Goal: Task Accomplishment & Management: Manage account settings

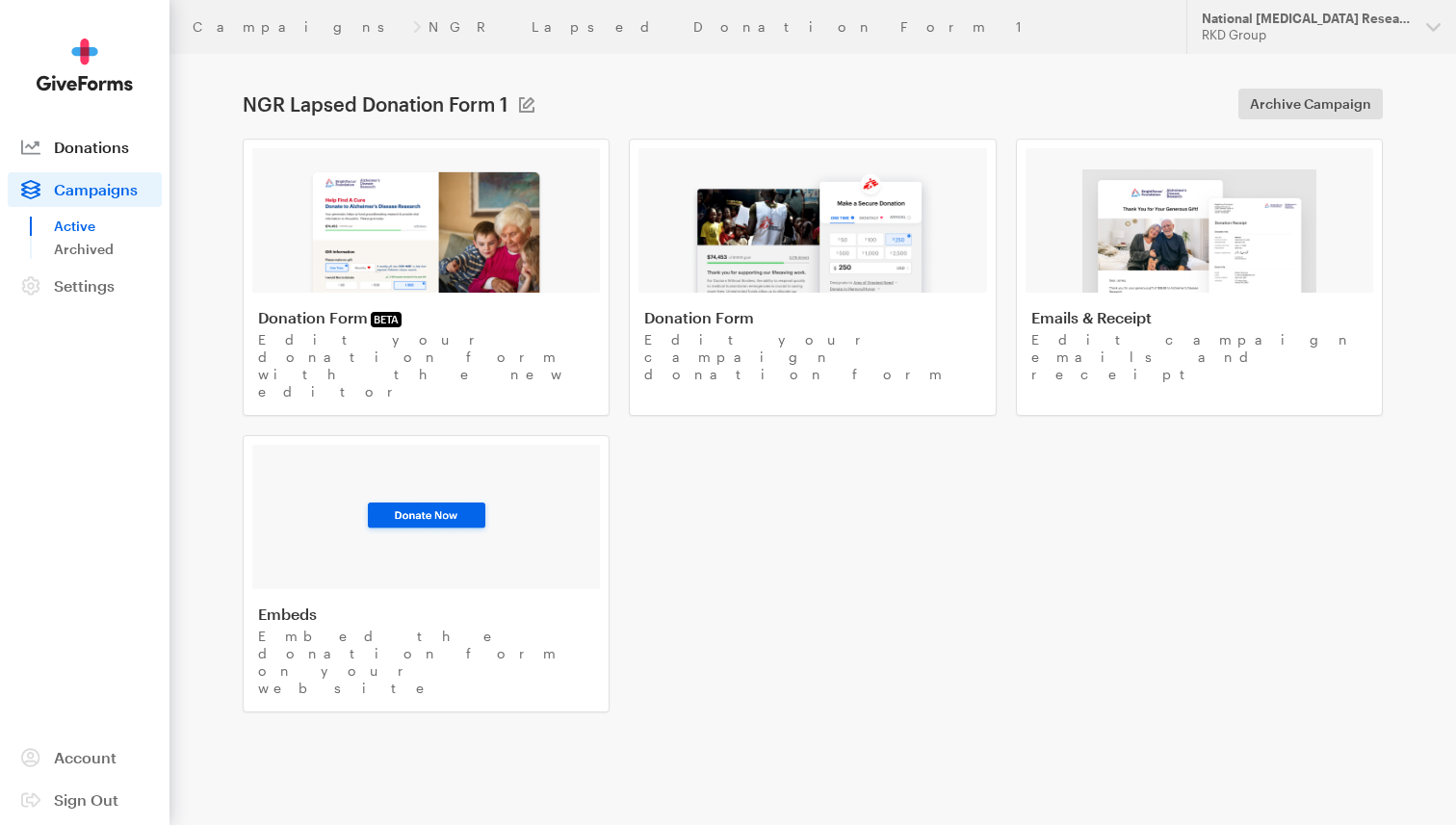
click at [101, 154] on span "Donations" at bounding box center [92, 146] width 75 height 19
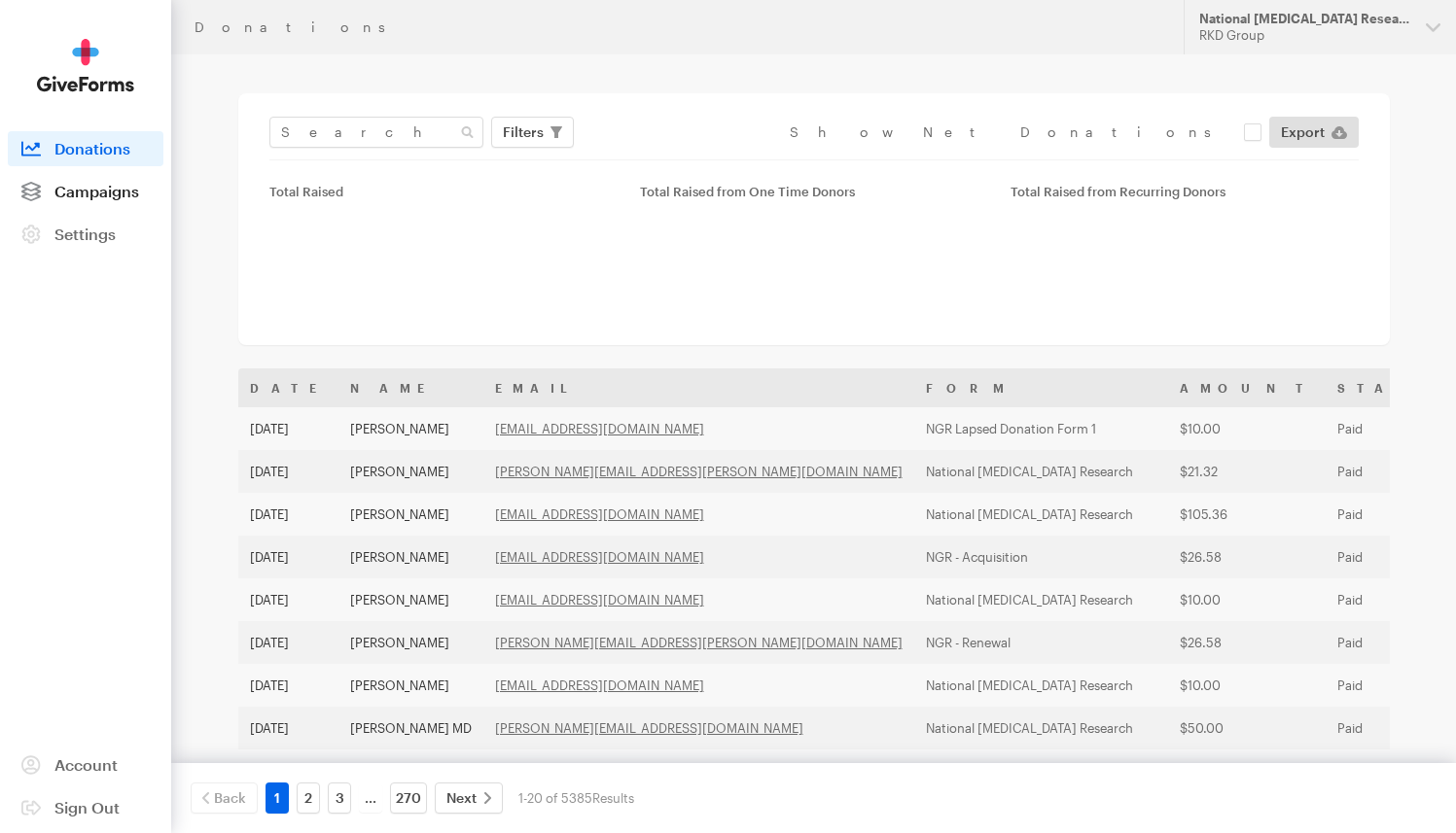
click at [101, 187] on span "Campaigns" at bounding box center [97, 191] width 85 height 19
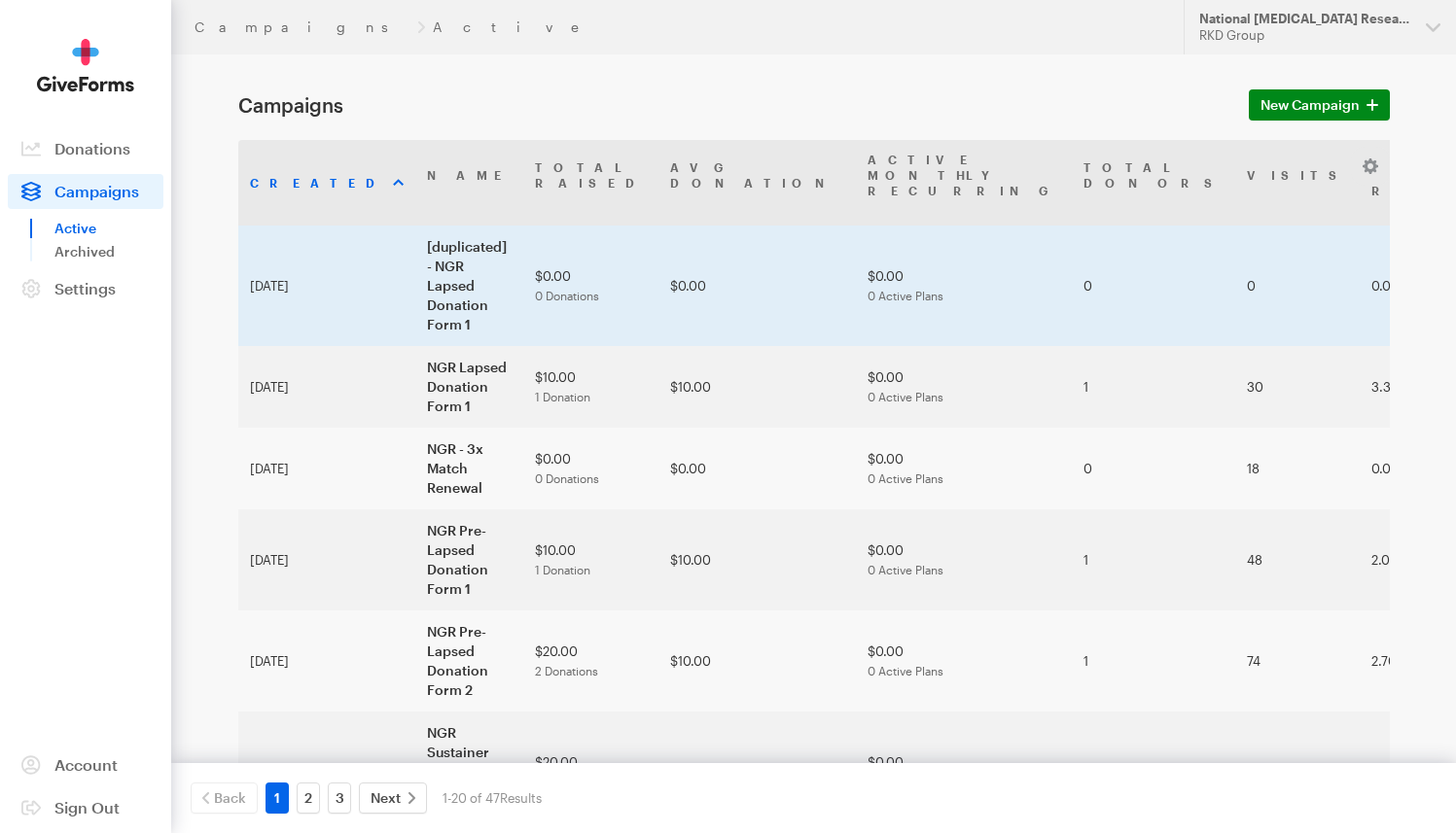
click at [415, 228] on td "[duplicated] - NGR Lapsed Donation Form 1" at bounding box center [469, 285] width 108 height 121
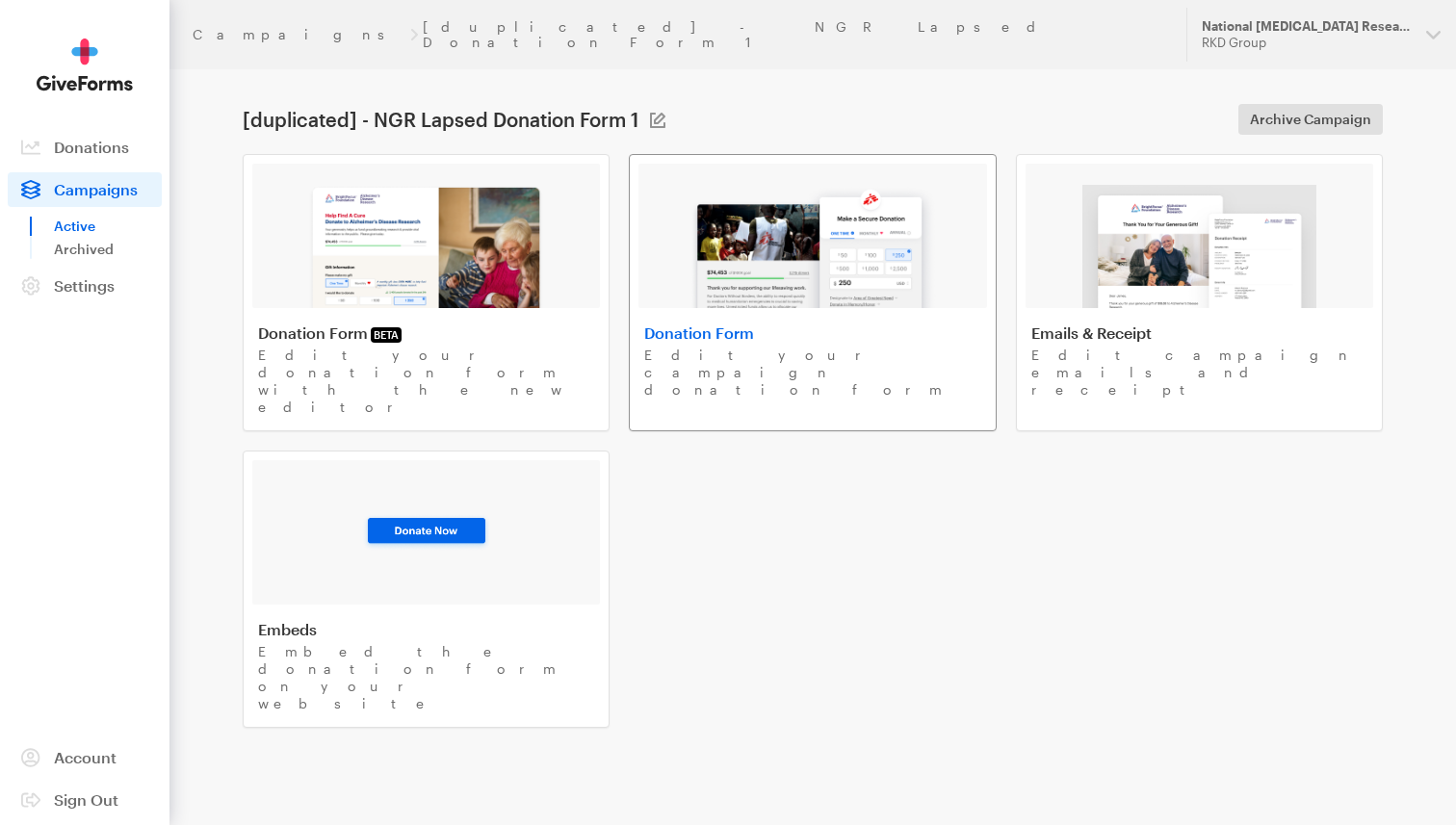
click at [770, 244] on img at bounding box center [812, 246] width 246 height 124
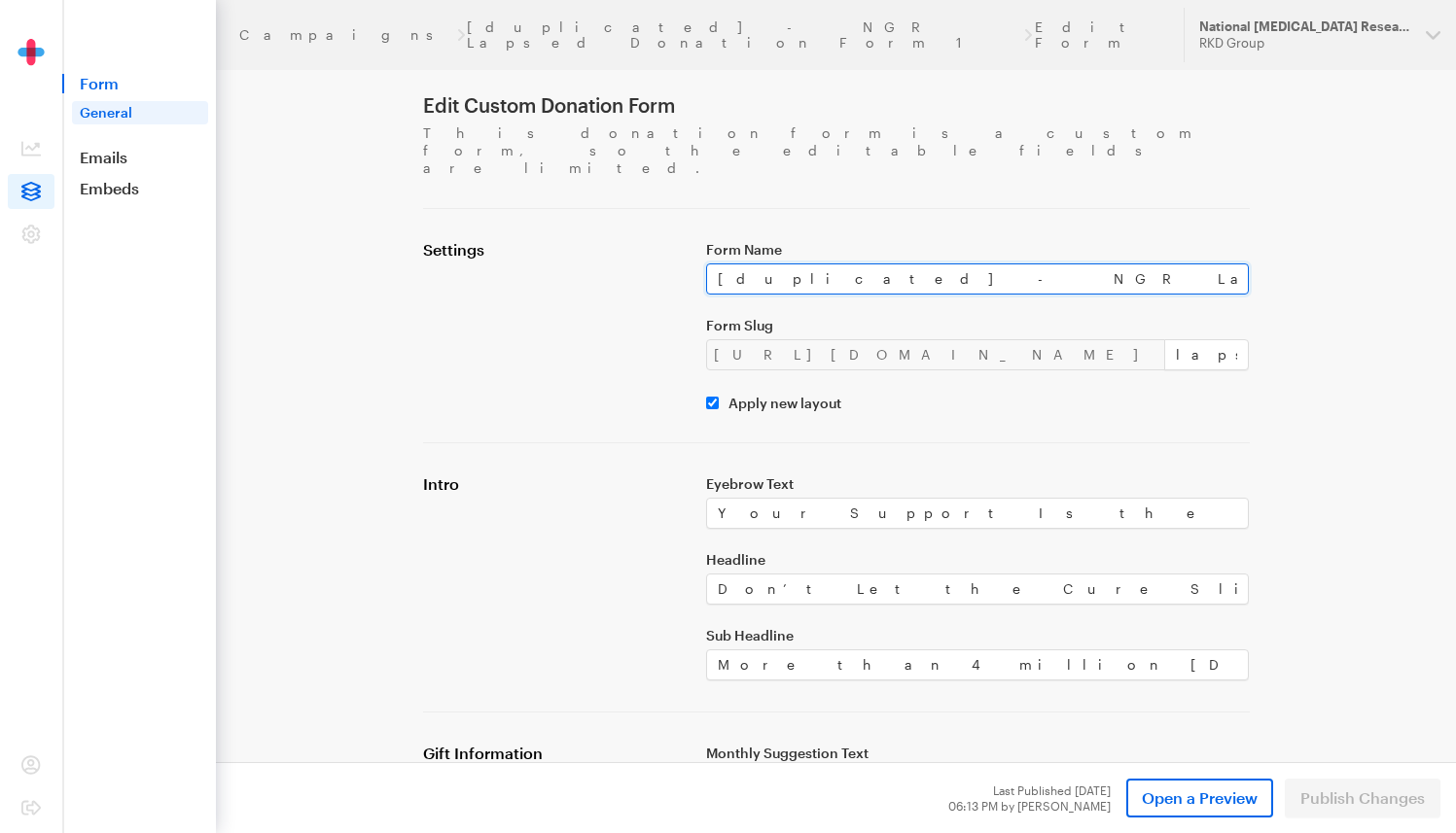
drag, startPoint x: 807, startPoint y: 246, endPoint x: 672, endPoint y: 247, distance: 135.0
click at [672, 247] on div "Settings Form Name [duplicated] - NGR Lapsed Donation Form 1 Form Slug https://…" at bounding box center [836, 326] width 850 height 172
click at [955, 263] on input "NGR Lapsed Donation Form 1" at bounding box center [978, 278] width 544 height 31
drag, startPoint x: 920, startPoint y: 249, endPoint x: 685, endPoint y: 254, distance: 235.1
click at [685, 254] on div "Settings Form Name NGR Lapsed Donation Form 1 Form Slug https://donate.brightfo…" at bounding box center [836, 326] width 850 height 172
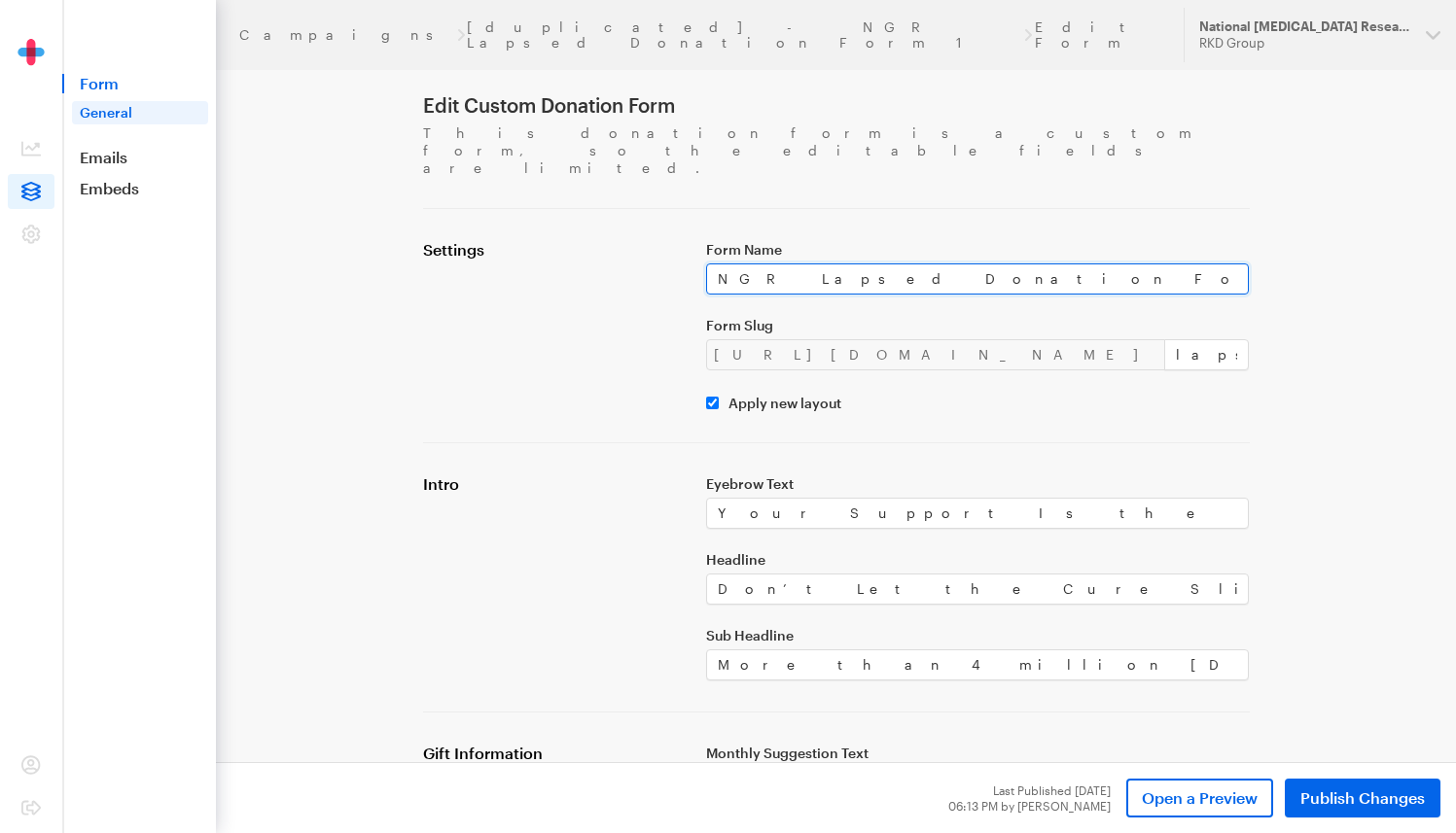
drag, startPoint x: 933, startPoint y: 237, endPoint x: 683, endPoint y: 238, distance: 250.0
click at [683, 240] on div "Settings Form Name NGR Lapsed Donation Form 1 Form Slug https://donate.brightfo…" at bounding box center [836, 326] width 850 height 172
paste input "2"
type input "NGR Lapsed Donation Form 2"
click at [615, 285] on div "Settings" at bounding box center [553, 326] width 283 height 172
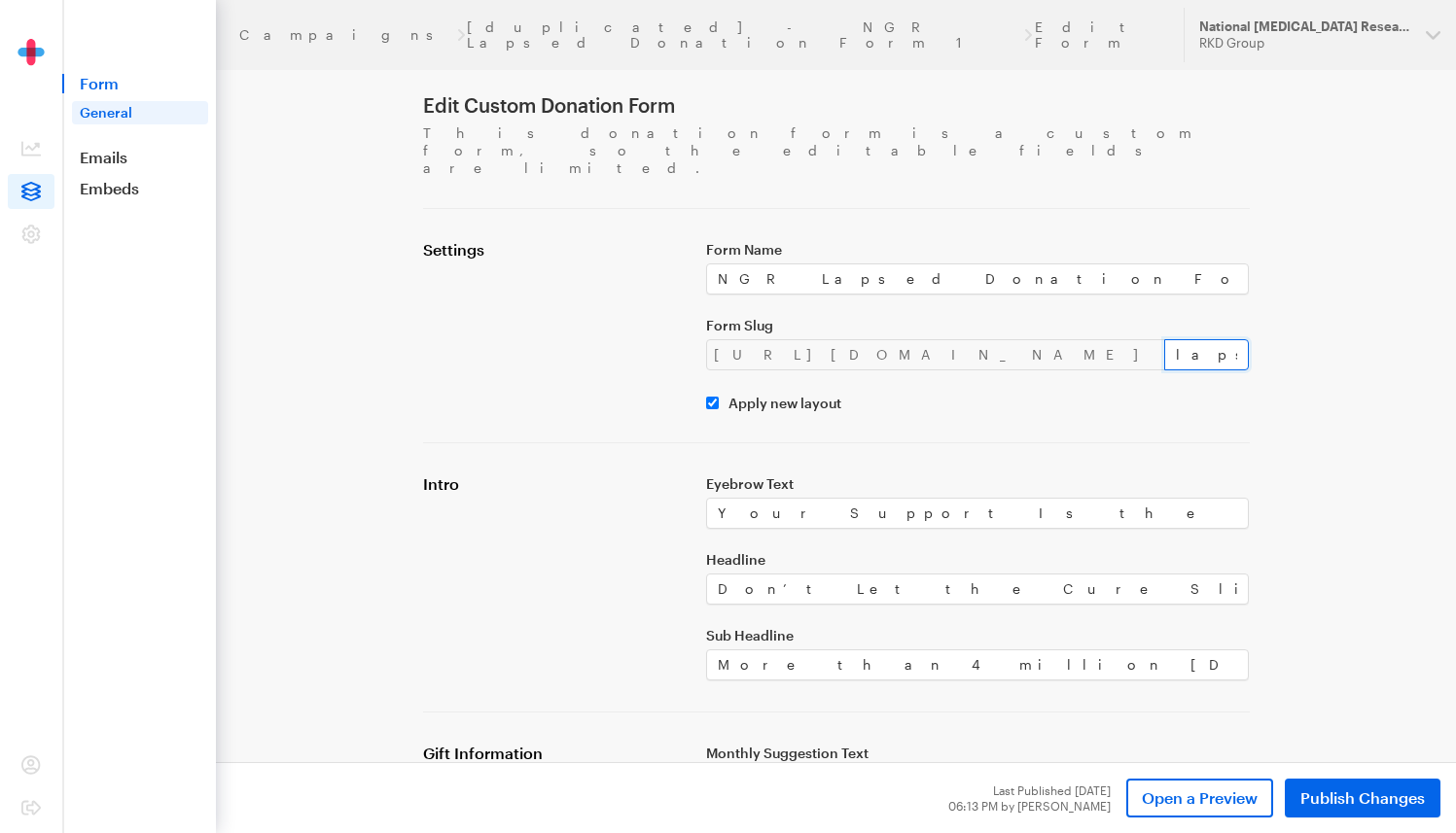
click at [1165, 339] on input "lapsed-1-1" at bounding box center [1208, 354] width 86 height 31
drag, startPoint x: 1029, startPoint y: 320, endPoint x: 1004, endPoint y: 320, distance: 25.0
click at [1165, 339] on input "lapsed-1-1" at bounding box center [1208, 354] width 86 height 31
type input "lapsed-2"
click at [1004, 355] on div "Form Name NGR Lapsed Donation Form 2 Form Slug https://donate.brightfocus.org/n…" at bounding box center [978, 326] width 567 height 172
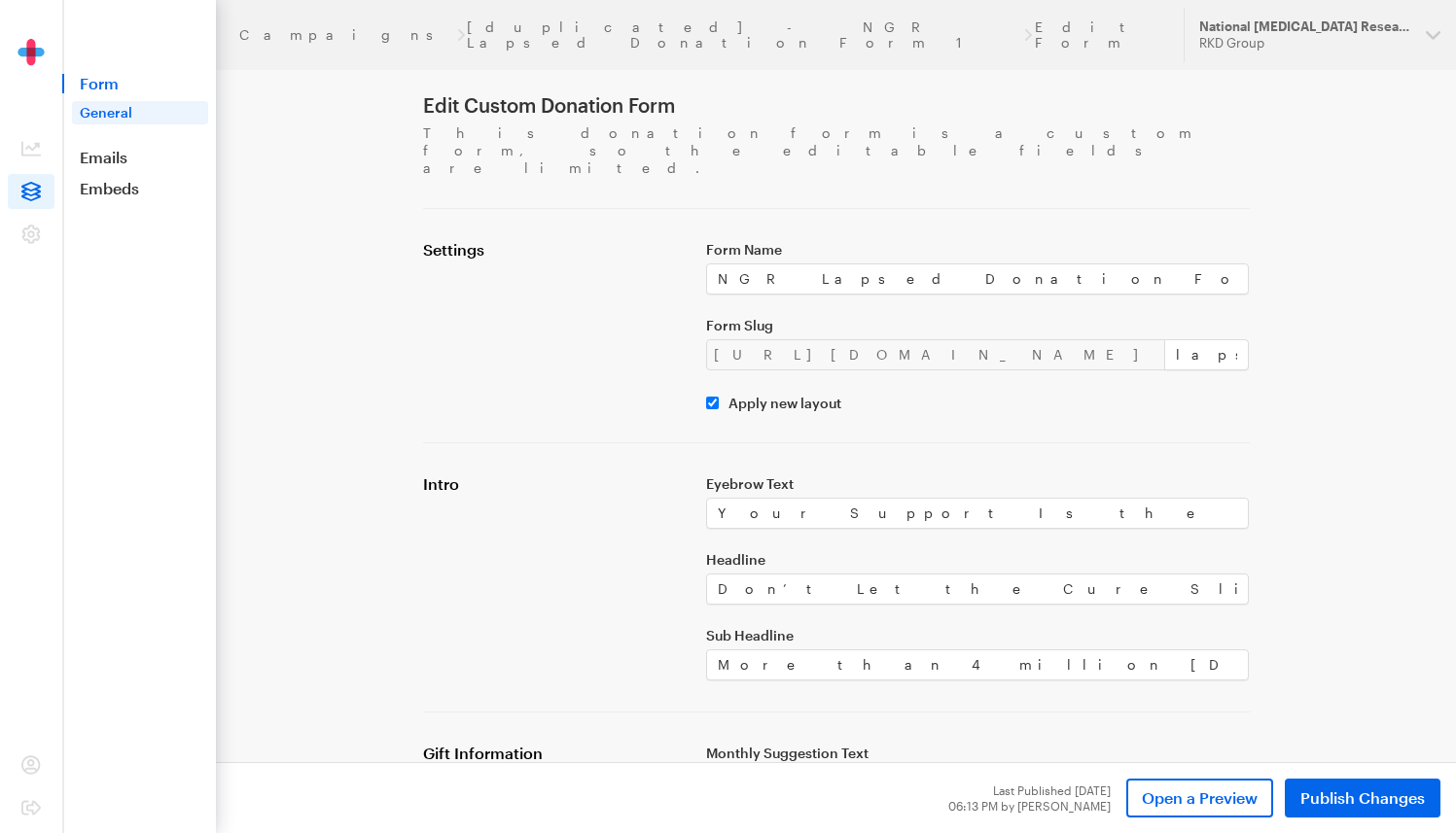
drag, startPoint x: 1413, startPoint y: 786, endPoint x: 1401, endPoint y: 753, distance: 35.1
click at [1412, 786] on span "Publish Changes" at bounding box center [1362, 797] width 125 height 23
click at [245, 31] on link "Campaigns" at bounding box center [346, 35] width 215 height 16
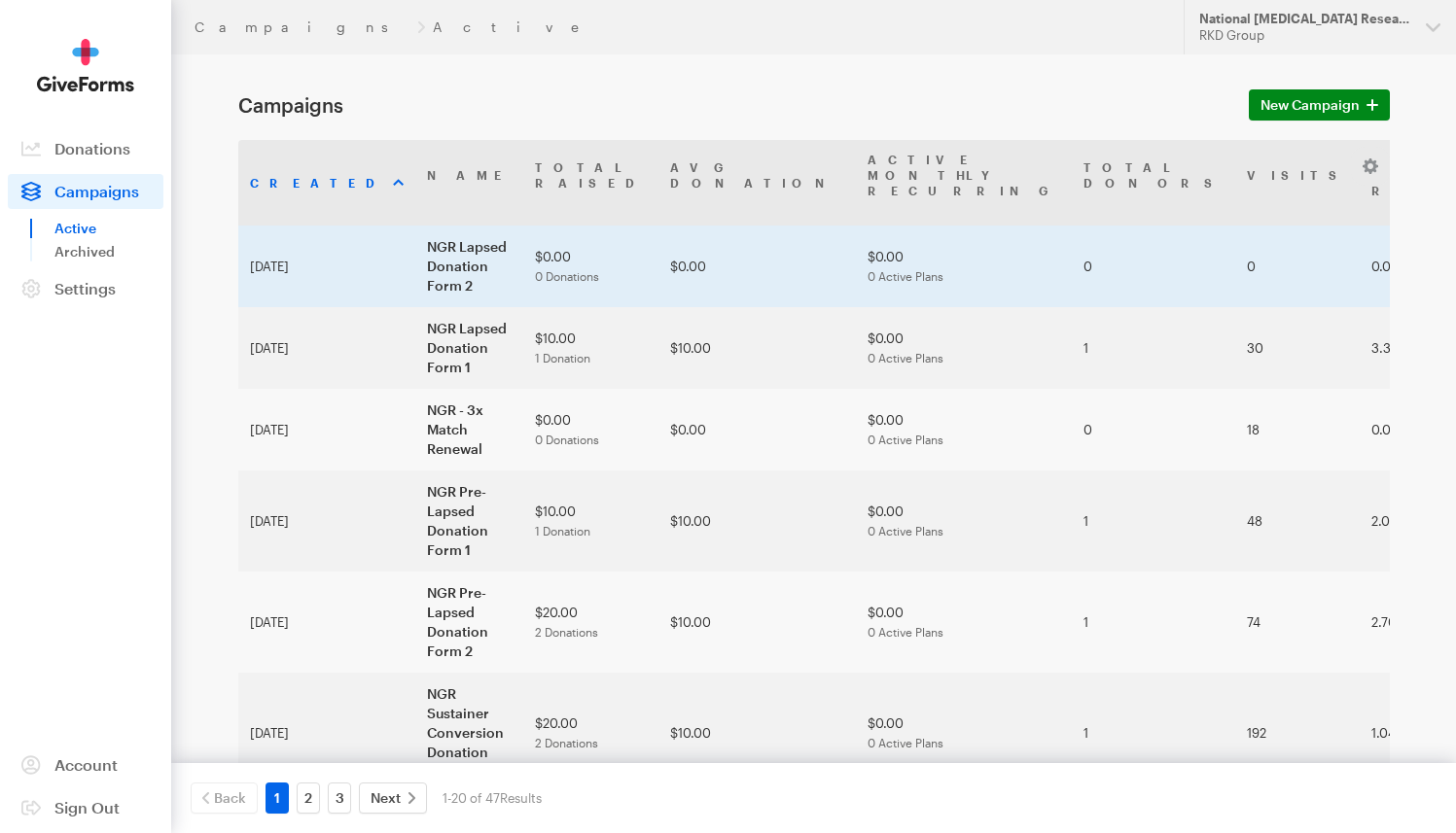
click at [415, 225] on td "NGR Lapsed Donation Form 2" at bounding box center [469, 266] width 108 height 82
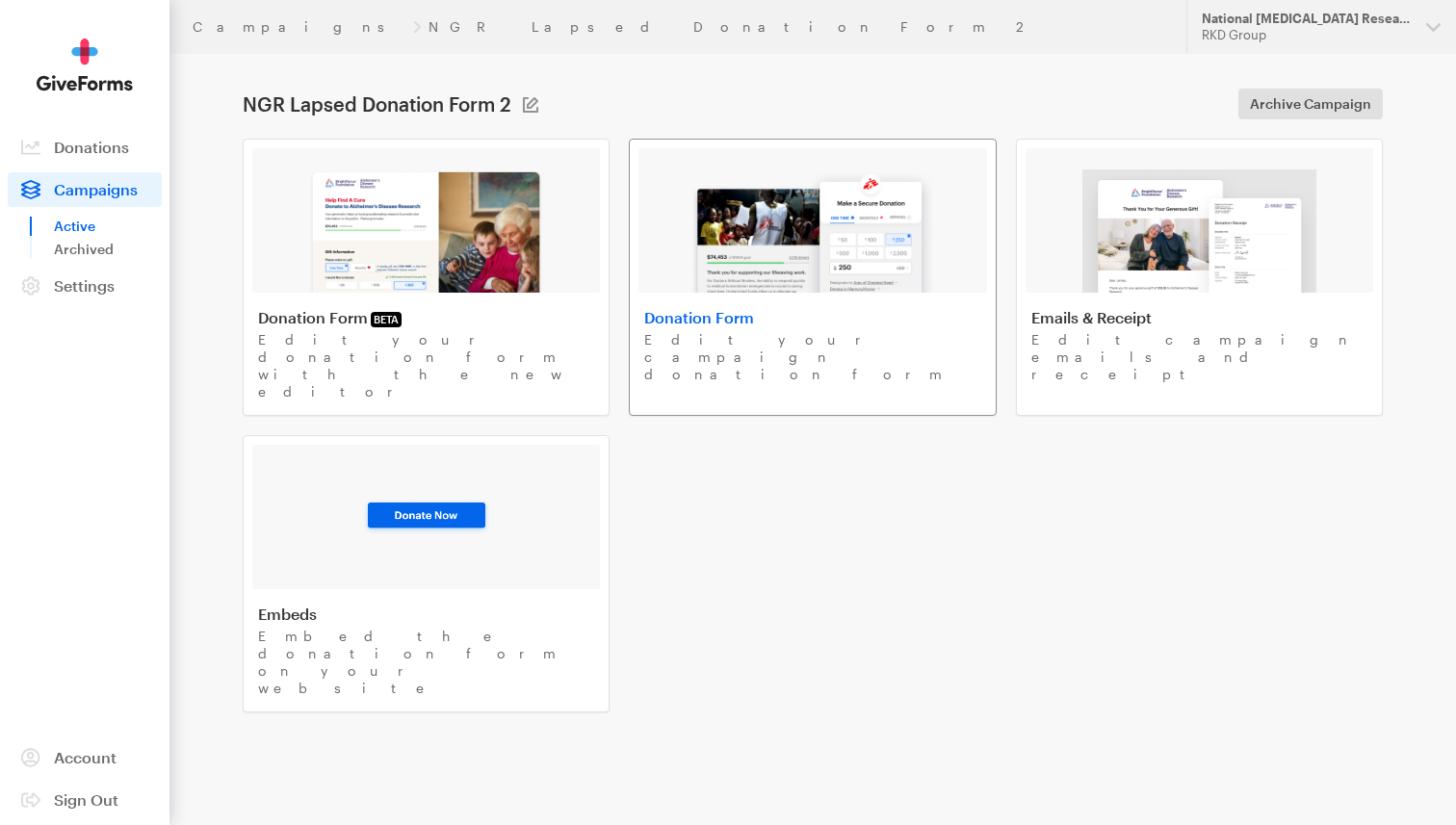
click at [844, 228] on img at bounding box center [812, 231] width 246 height 124
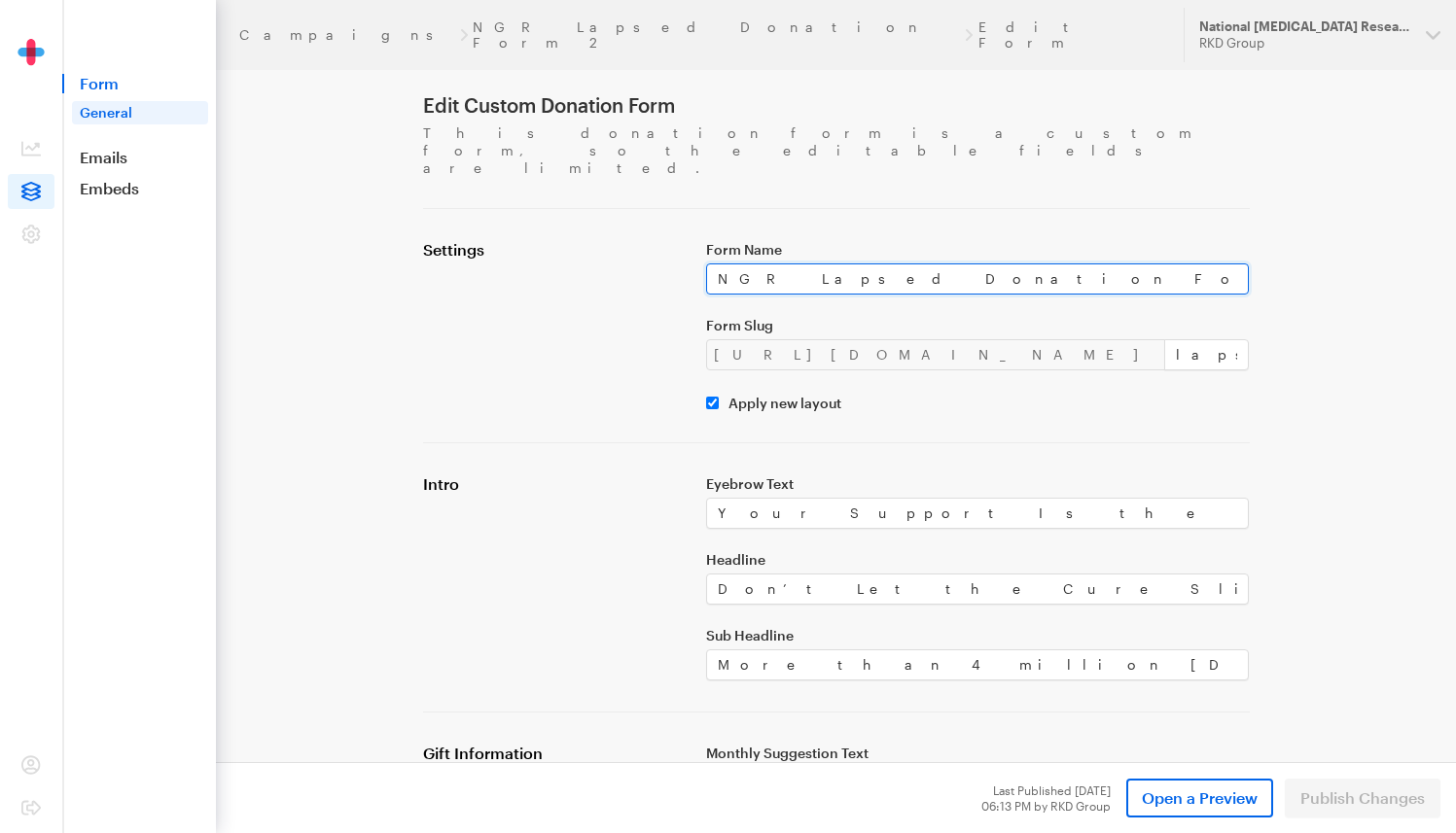
drag, startPoint x: 930, startPoint y: 247, endPoint x: 714, endPoint y: 247, distance: 216.0
click at [714, 263] on input "NGR Lapsed Donation Form 2" at bounding box center [978, 278] width 544 height 31
click at [626, 266] on div "Settings" at bounding box center [553, 326] width 283 height 172
click at [599, 29] on div "Campaigns NGR Lapsed Donation Form 2 Edit Form" at bounding box center [700, 34] width 921 height 31
click at [482, 27] on link "NGR Lapsed Donation Form 2" at bounding box center [716, 34] width 486 height 31
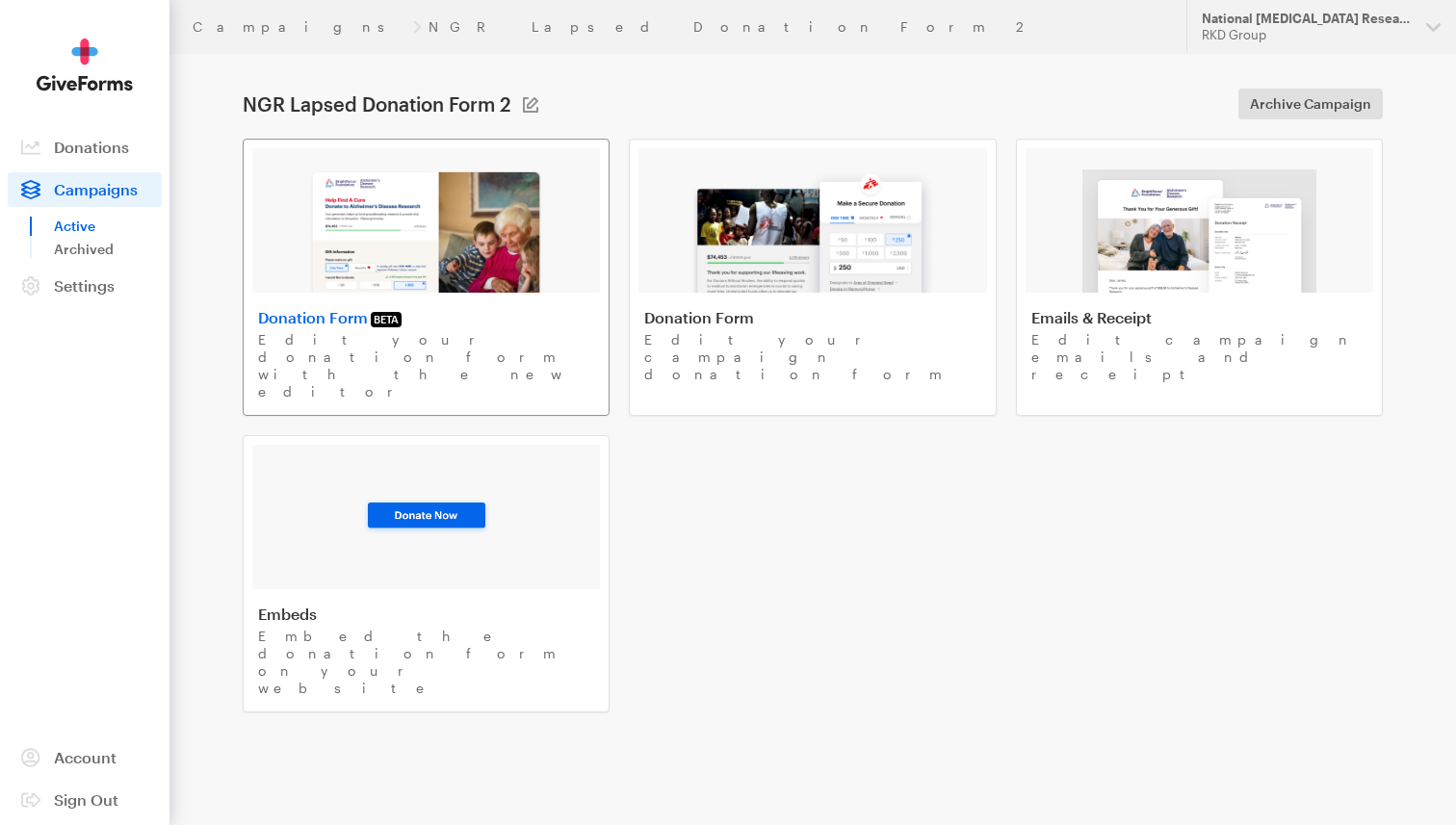
click at [485, 200] on img at bounding box center [426, 231] width 236 height 124
click at [100, 153] on span "Donations" at bounding box center [92, 146] width 75 height 19
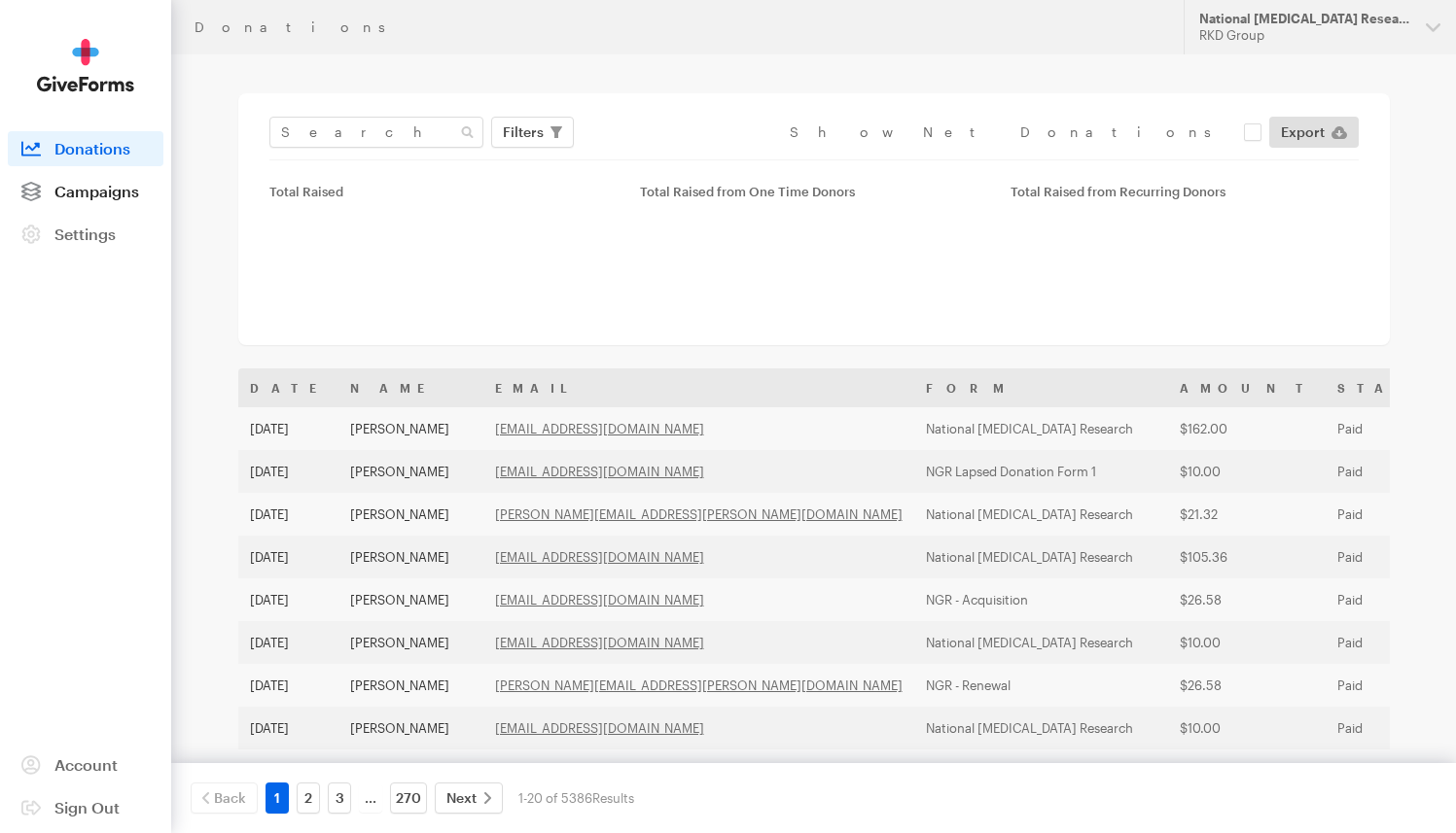
click at [99, 192] on span "Campaigns" at bounding box center [97, 191] width 85 height 19
